Goal: Task Accomplishment & Management: Complete application form

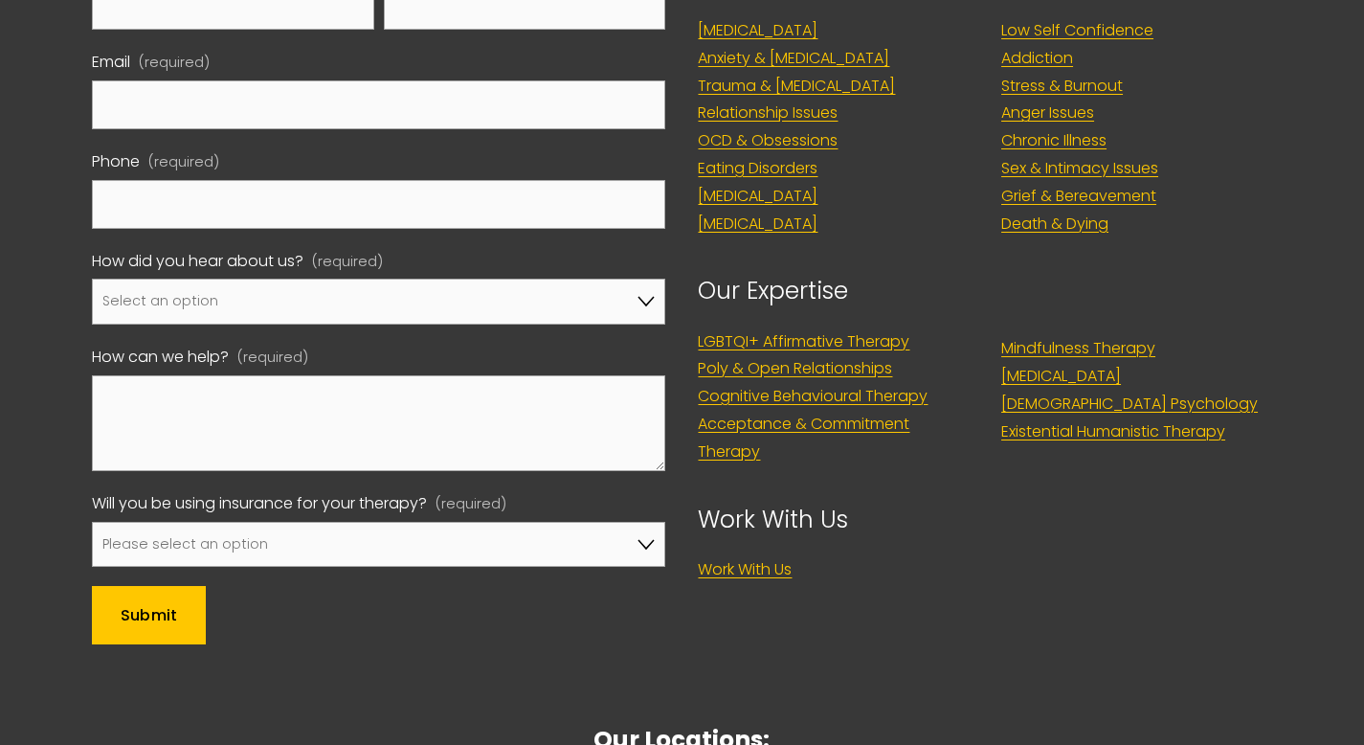
scroll to position [5951, 0]
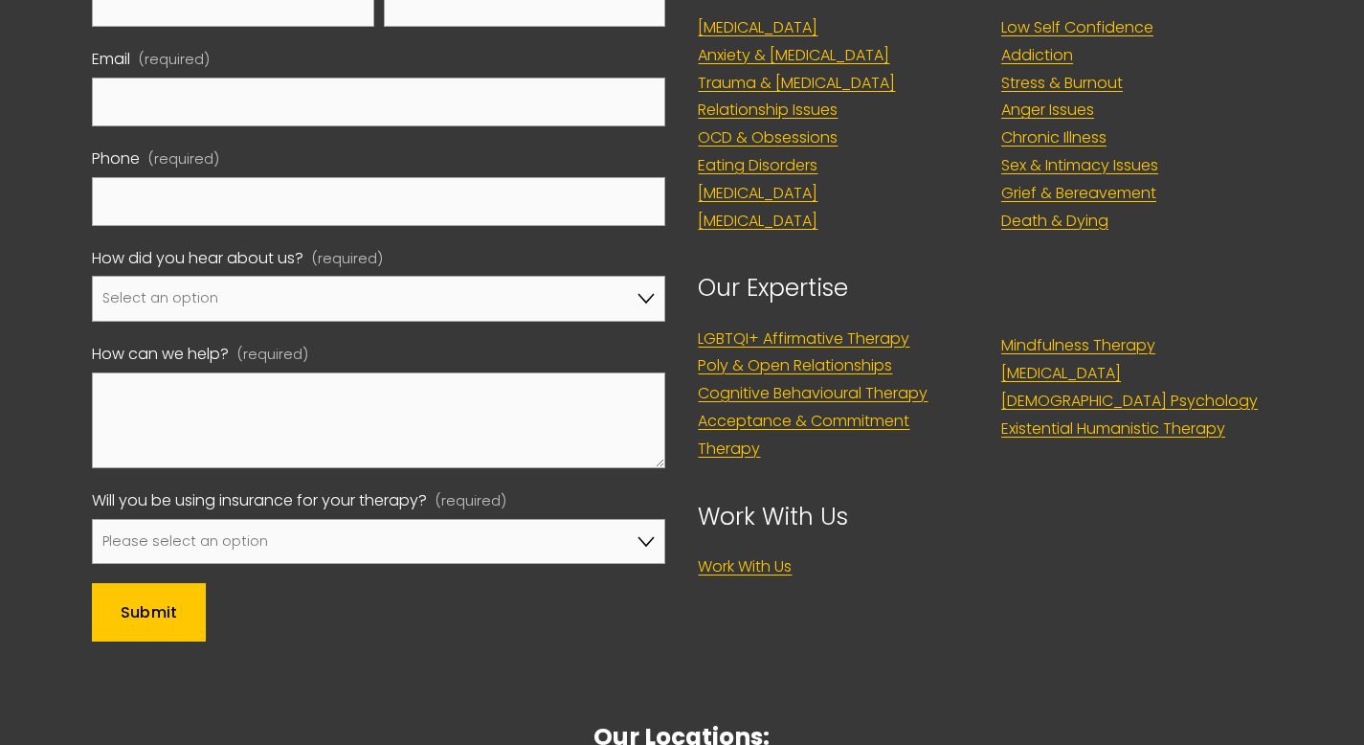
click at [748, 553] on link "Work With Us" at bounding box center [745, 567] width 94 height 28
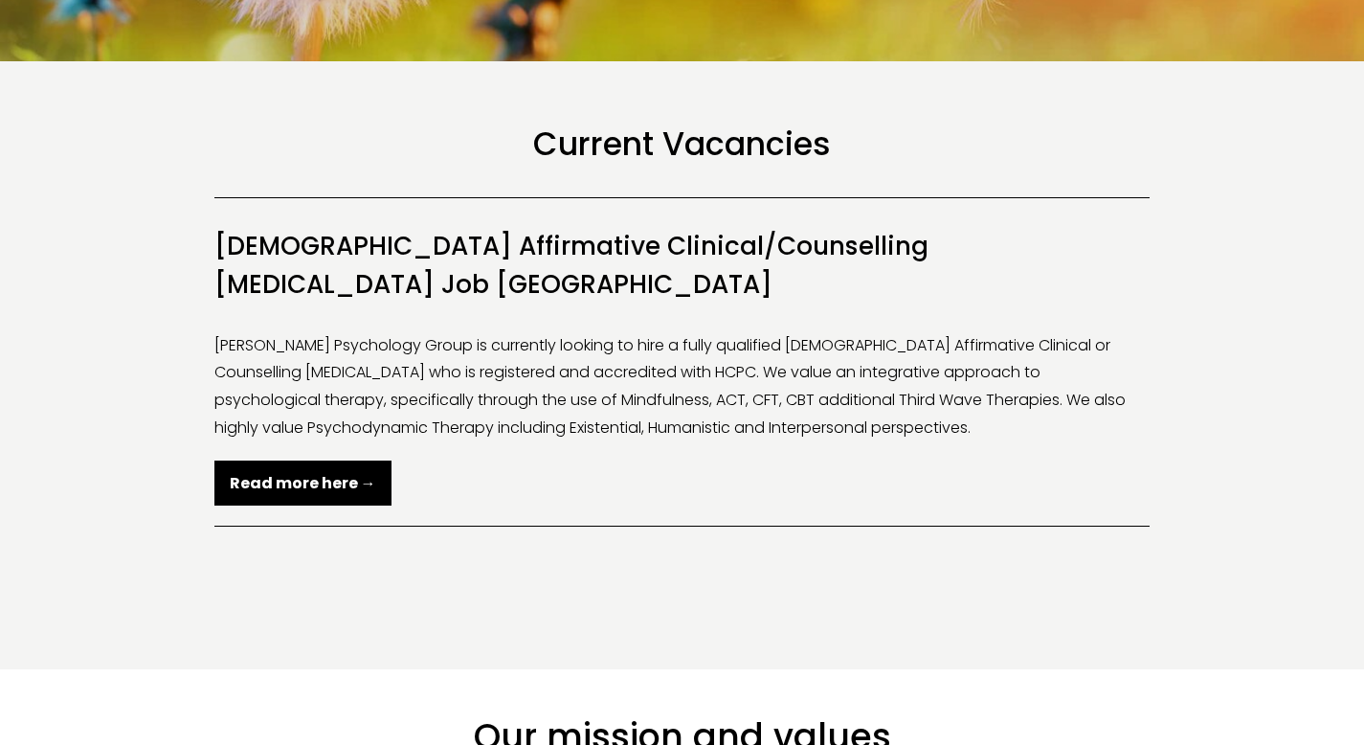
scroll to position [387, 0]
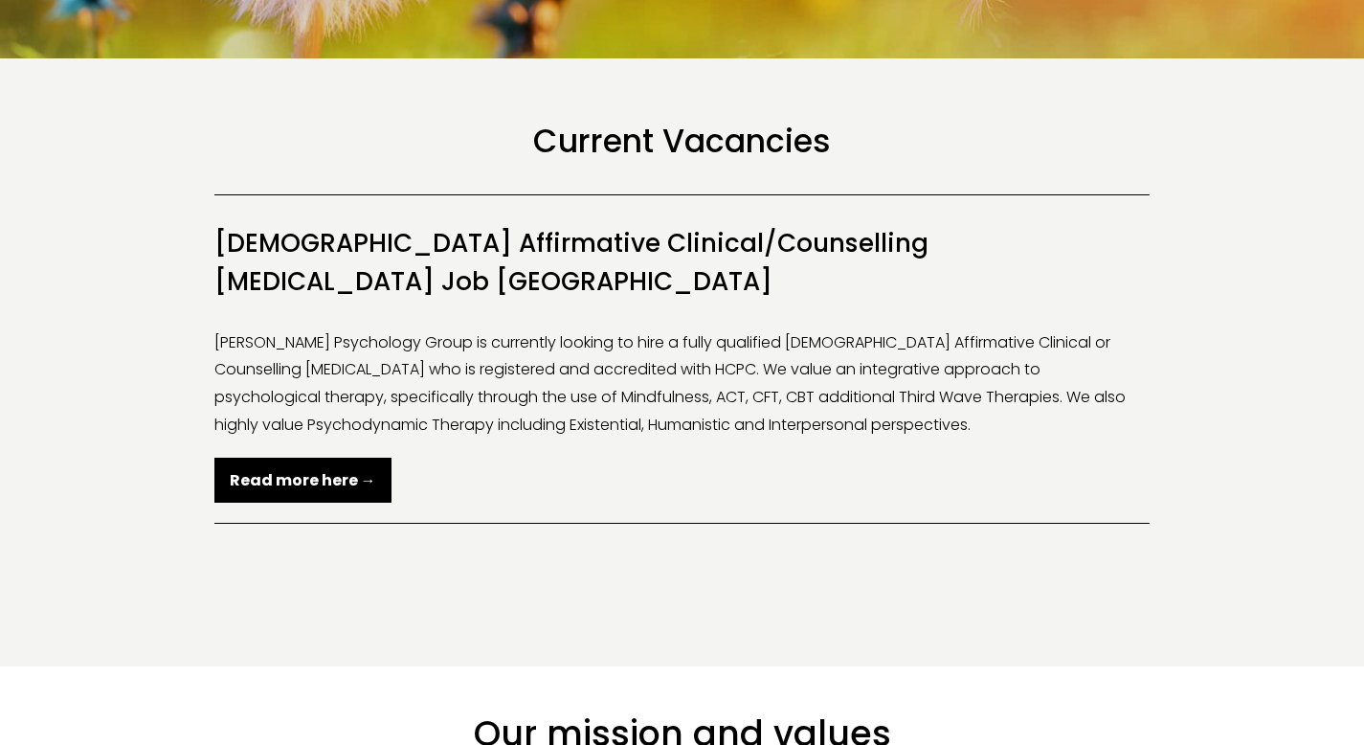
click at [325, 469] on strong "Read more here →" at bounding box center [303, 480] width 146 height 22
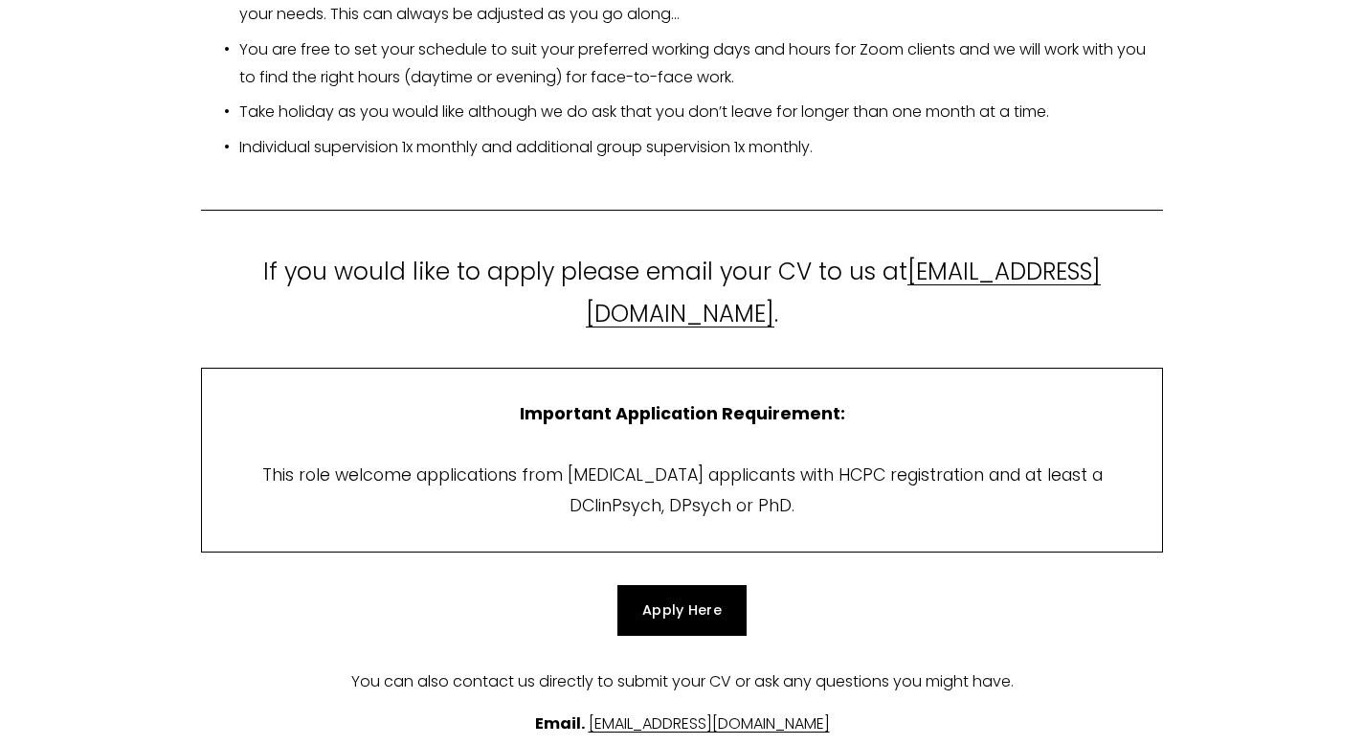
scroll to position [3627, 0]
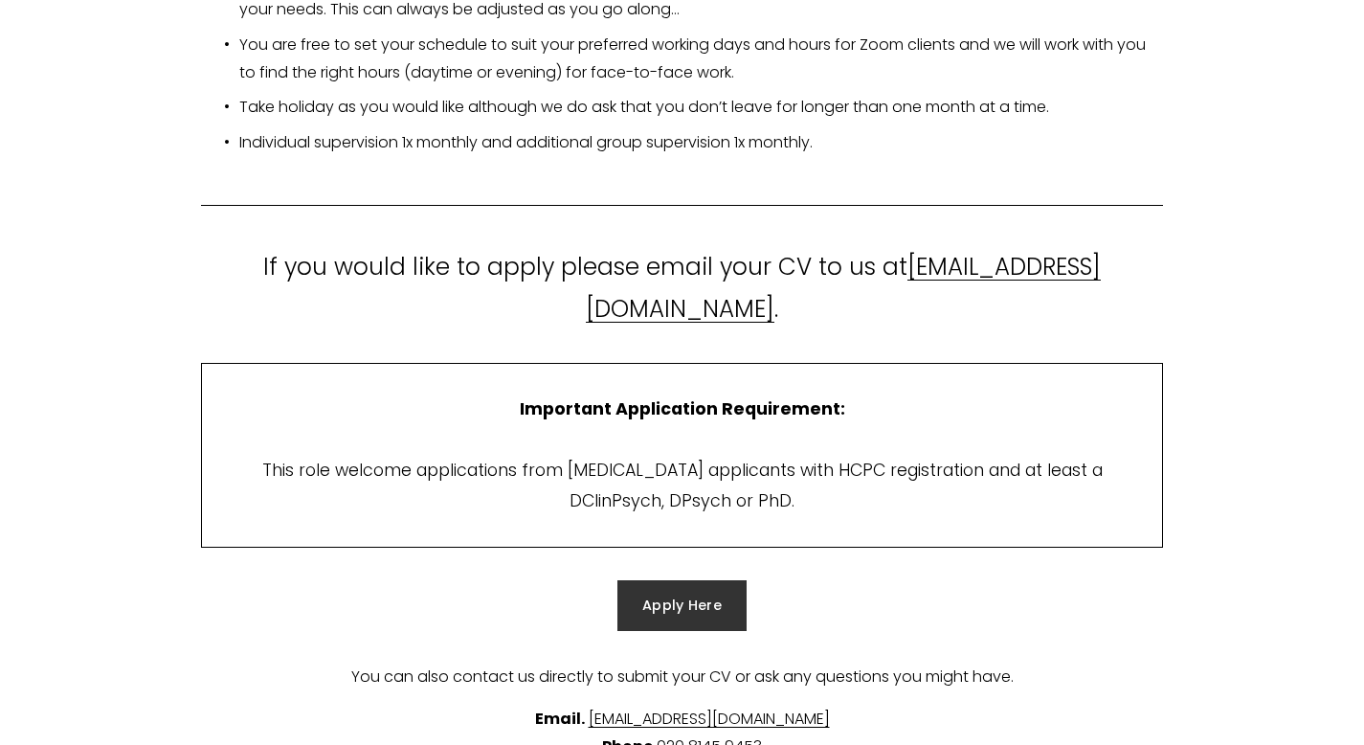
click at [719, 580] on link "Apply Here" at bounding box center [682, 605] width 129 height 50
